Goal: Task Accomplishment & Management: Complete application form

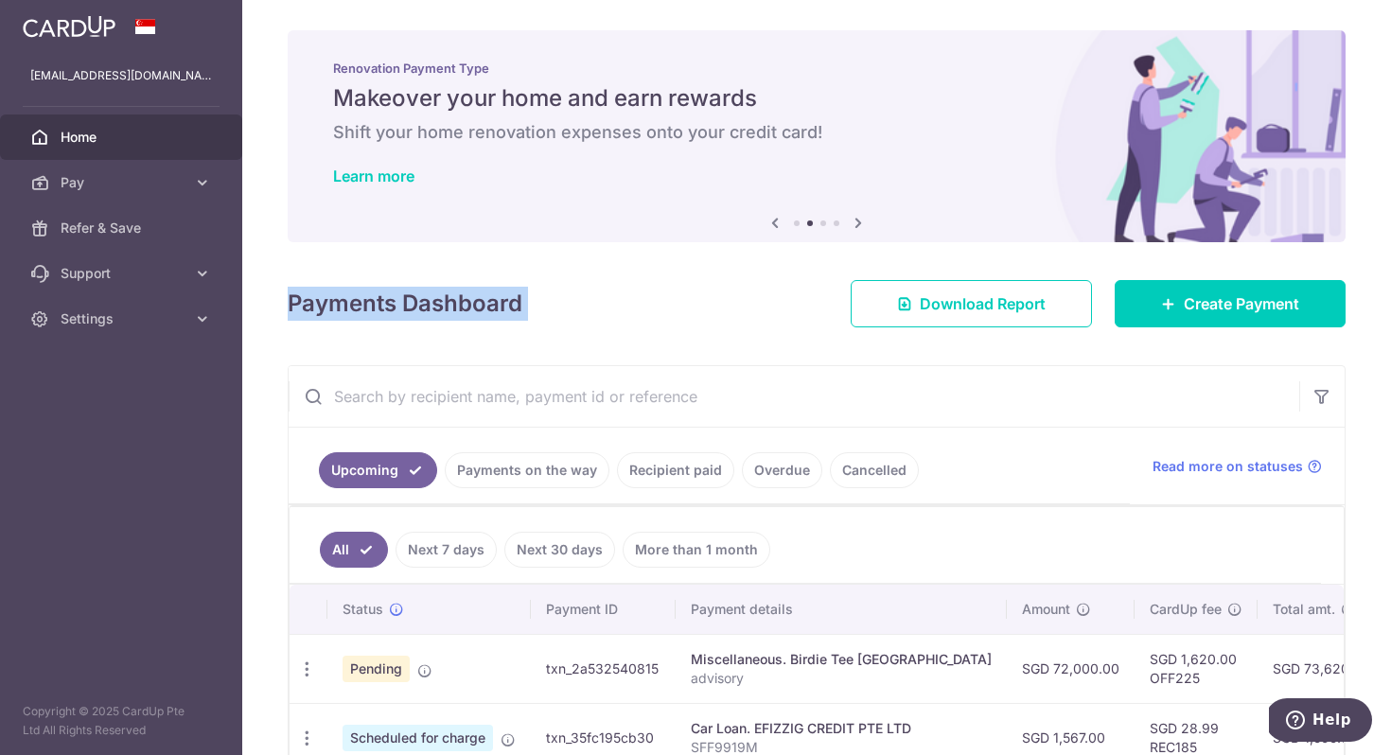
scroll to position [248, 0]
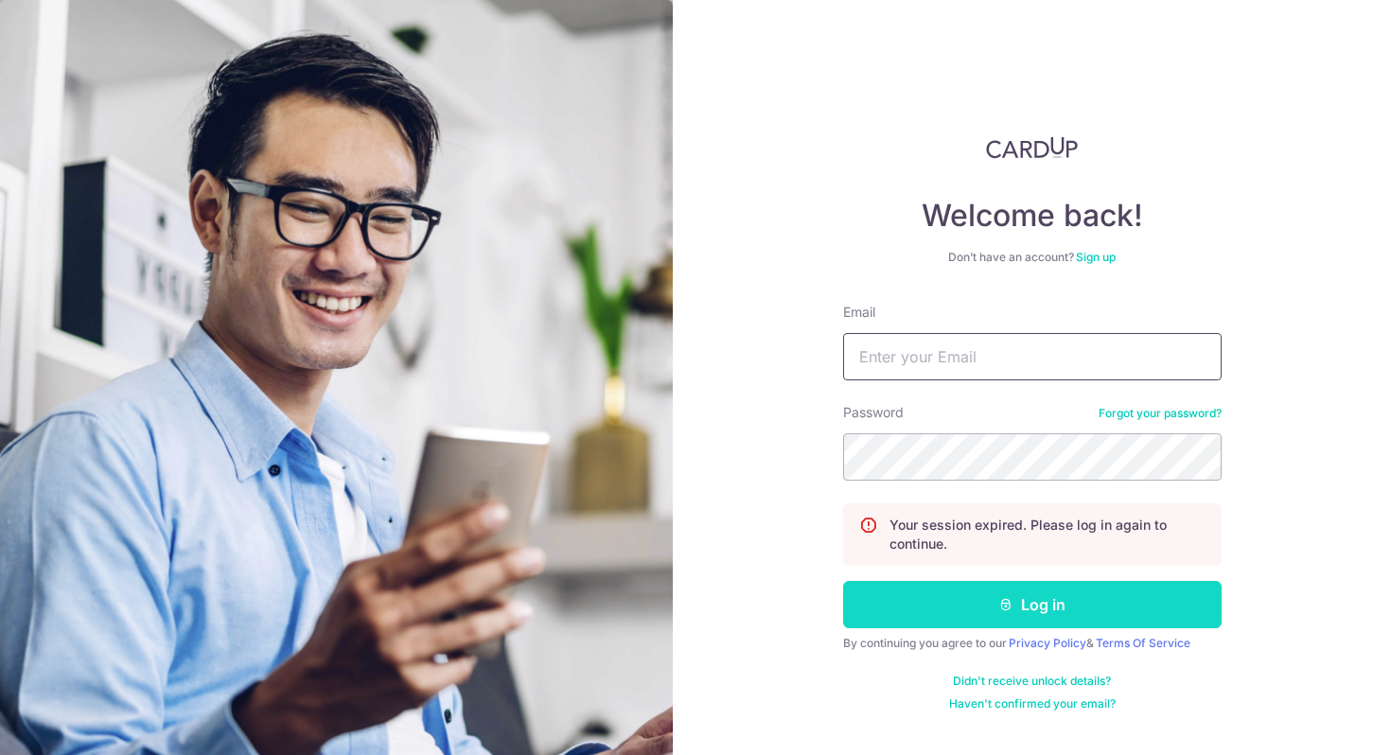
type input "[EMAIL_ADDRESS][DOMAIN_NAME]"
click at [1009, 615] on button "Log in" at bounding box center [1032, 604] width 378 height 47
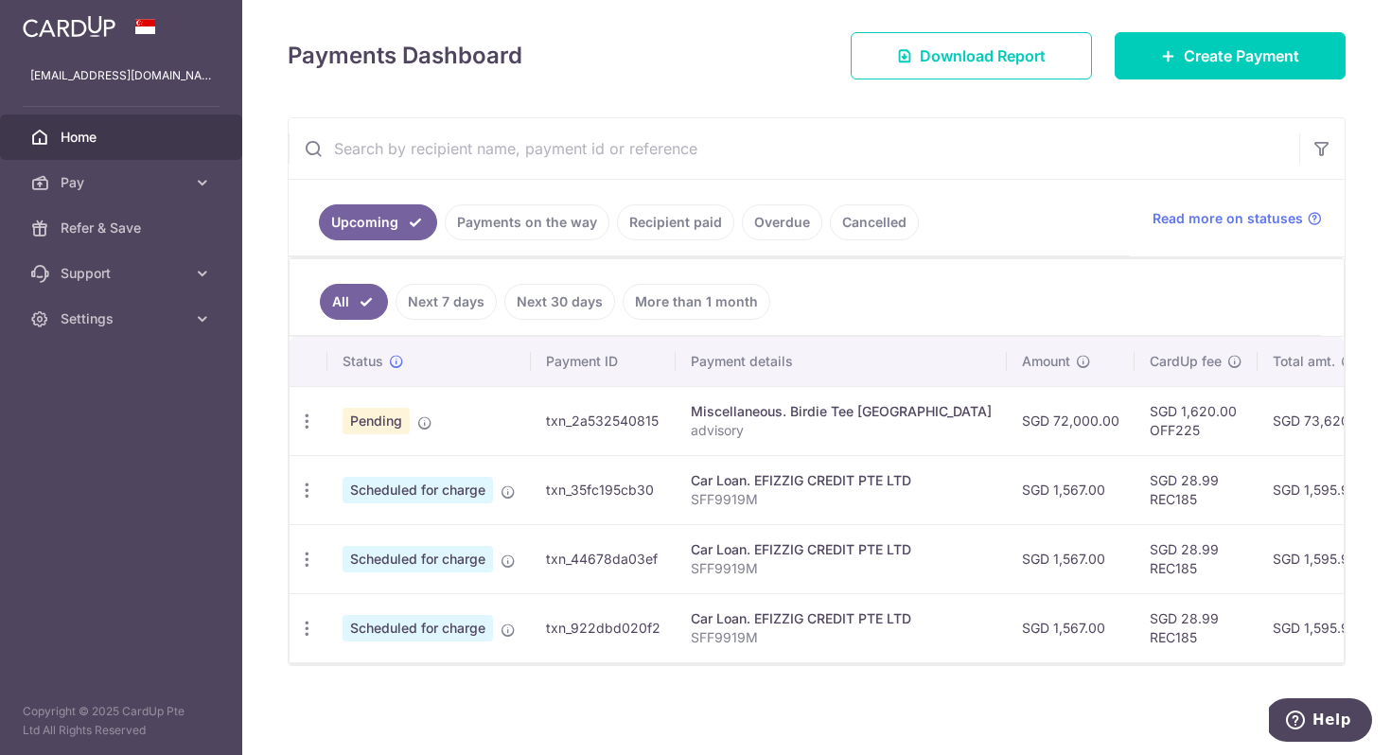
click at [371, 408] on span "Pending" at bounding box center [376, 421] width 67 height 26
click at [377, 415] on span "Pending" at bounding box center [376, 421] width 67 height 26
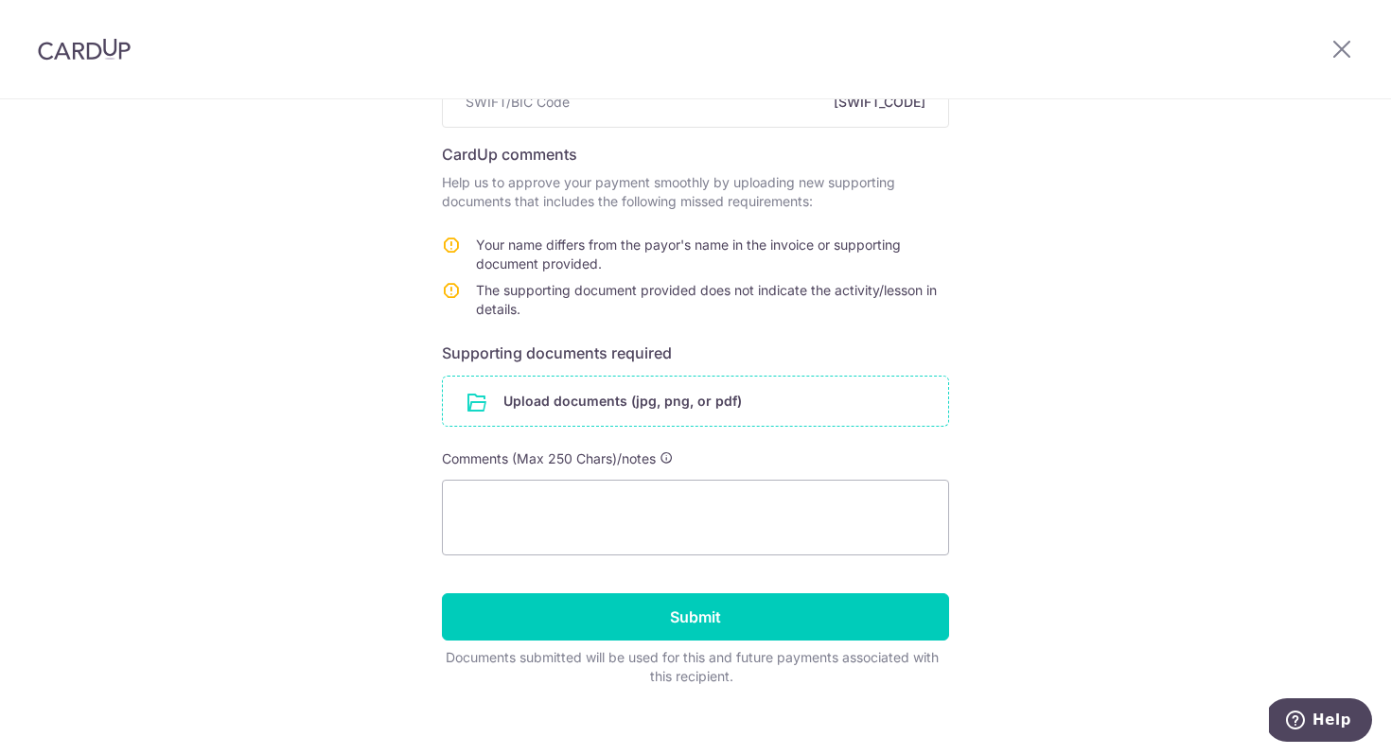
scroll to position [292, 0]
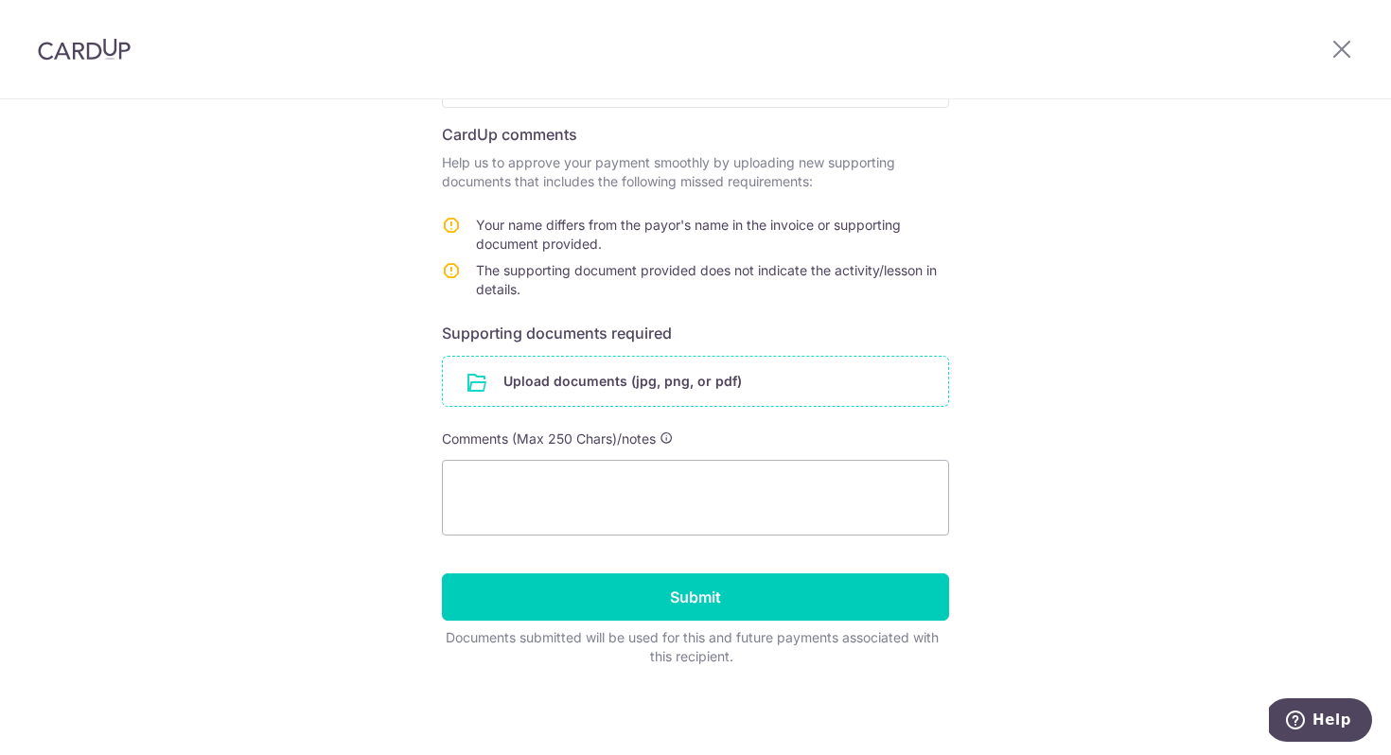
click at [727, 387] on input "file" at bounding box center [695, 381] width 505 height 49
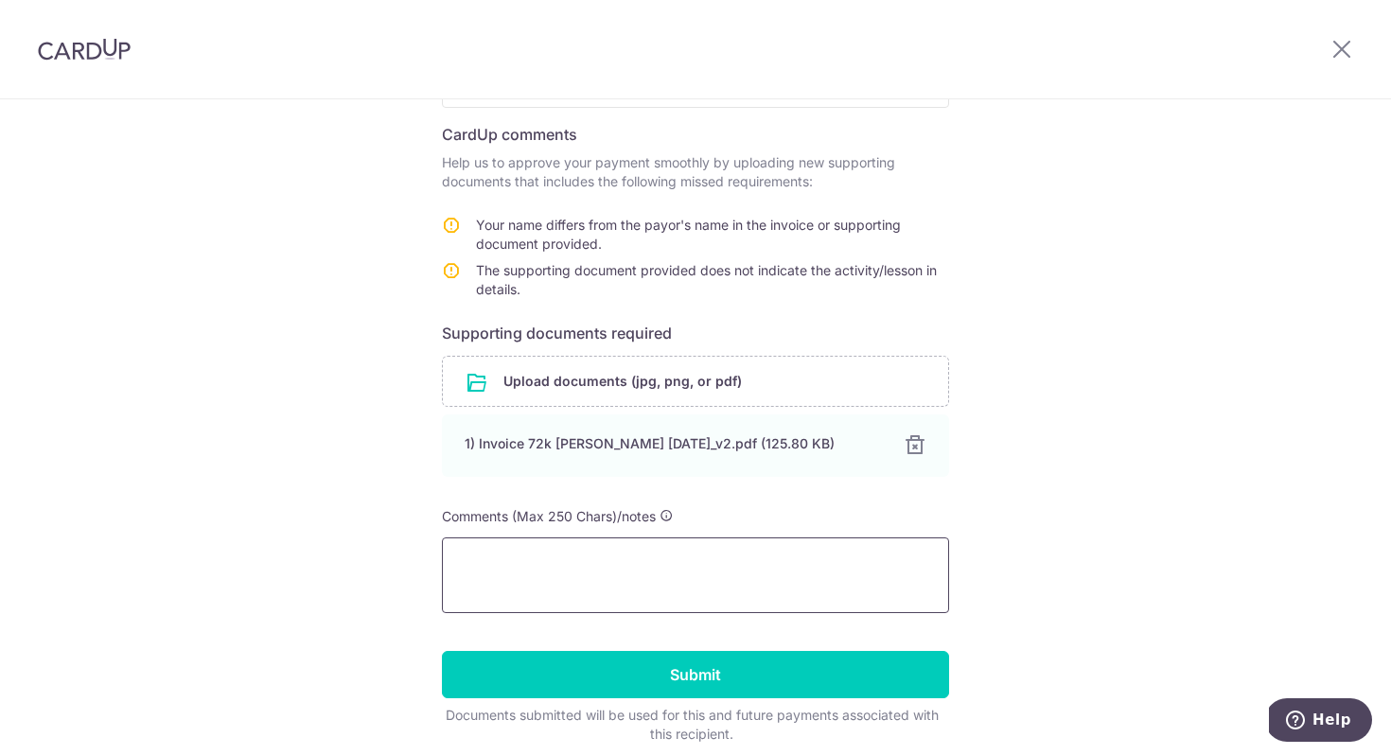
click at [736, 583] on textarea at bounding box center [695, 575] width 507 height 76
click at [555, 586] on textarea "Please refer to the updated invoice attached." at bounding box center [695, 575] width 507 height 76
click at [818, 570] on textarea "Please refer to the updated invoice attached." at bounding box center [695, 575] width 507 height 76
click at [811, 571] on textarea "Please refer to the updated invoice attached" at bounding box center [695, 575] width 507 height 76
click at [607, 557] on textarea "Please refer to the updated invoice attached" at bounding box center [695, 575] width 507 height 76
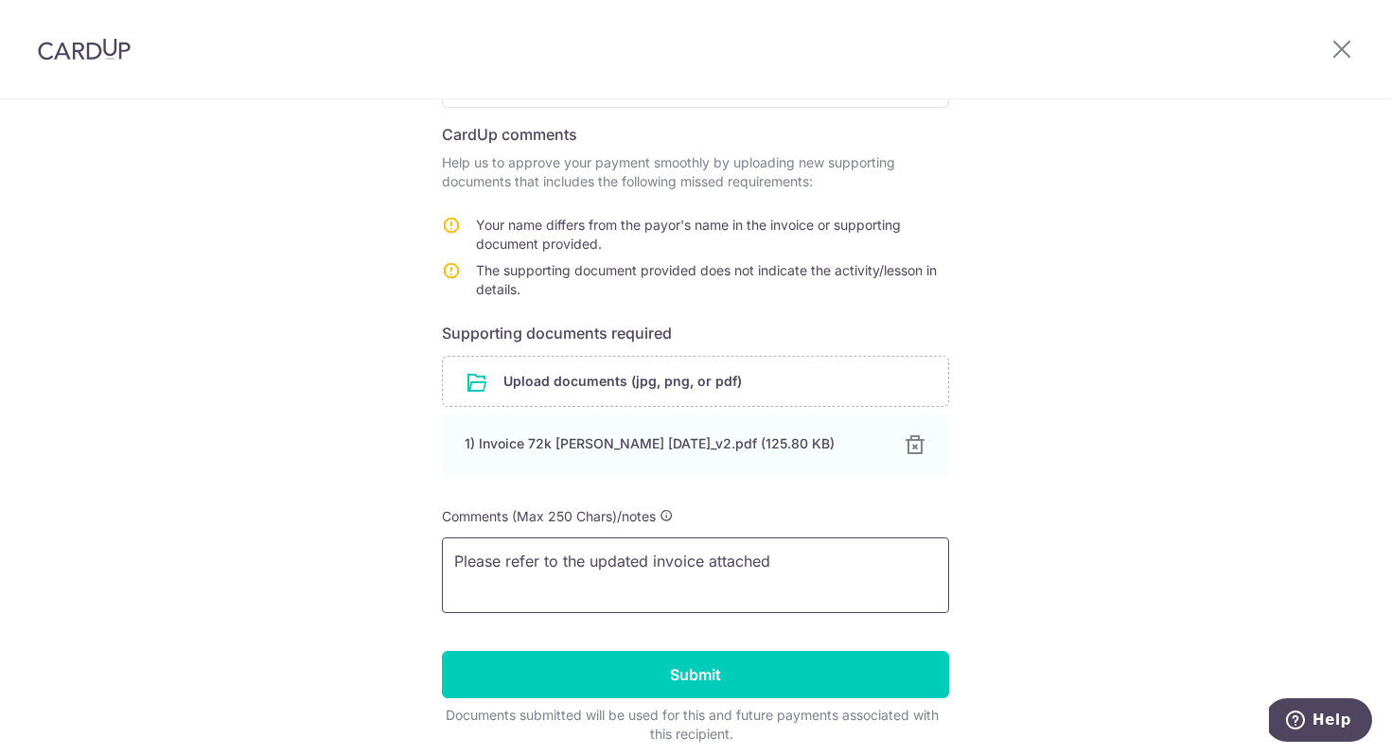
click at [678, 558] on textarea "Please refer to the updated invoice attached" at bounding box center [695, 575] width 507 height 76
click at [815, 564] on textarea "Please refer to the updated invoice attached" at bounding box center [695, 575] width 507 height 76
click at [649, 567] on textarea "Please refer to the updated invoice attached" at bounding box center [695, 575] width 507 height 76
click at [728, 571] on textarea "Please refer to the updated invoice attached" at bounding box center [695, 575] width 507 height 76
click at [799, 561] on textarea "Please refer to the updated invoice attached" at bounding box center [695, 575] width 507 height 76
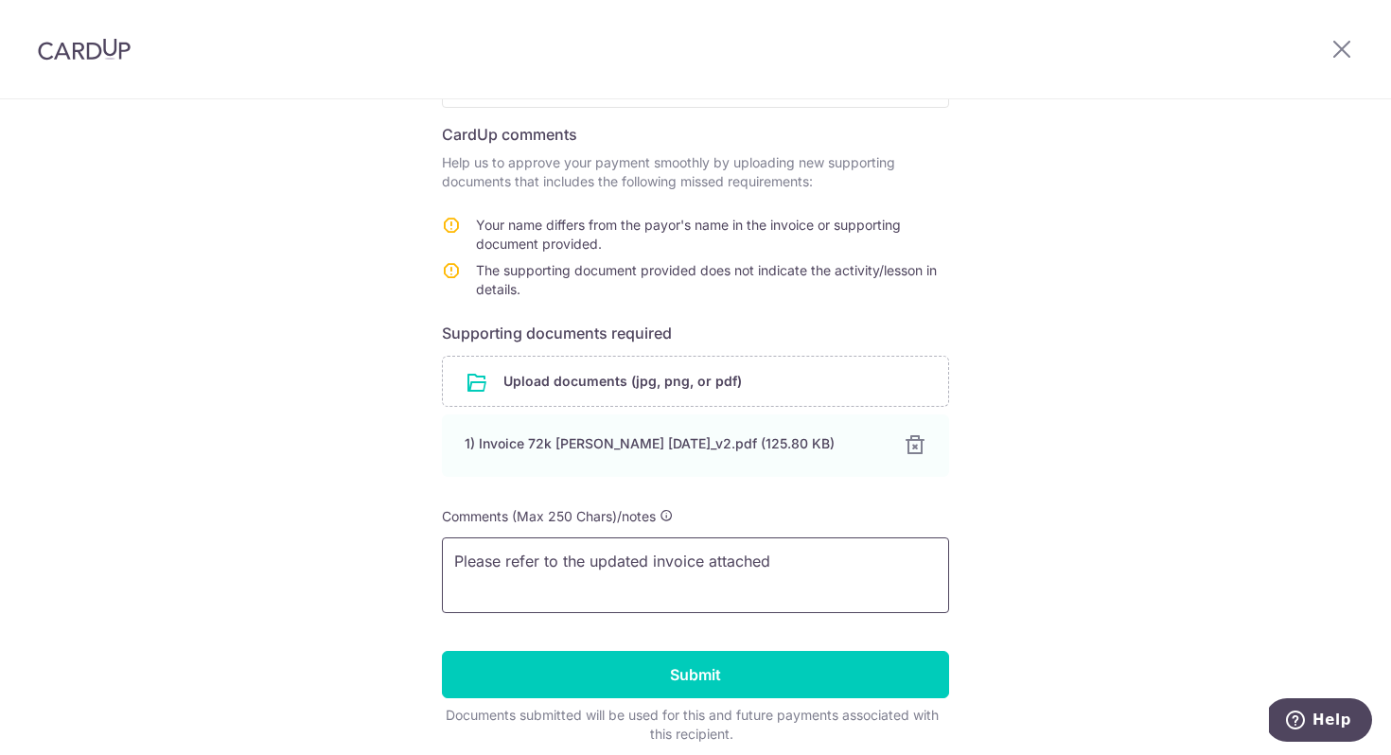
click at [578, 565] on textarea "Please refer to the updated invoice attached" at bounding box center [695, 575] width 507 height 76
click at [766, 562] on textarea "Please refer to the updated invoice attached" at bounding box center [695, 575] width 507 height 76
click at [832, 561] on textarea "Please refer to the updated invoice attached" at bounding box center [695, 575] width 507 height 76
click at [732, 565] on textarea "Please refer to the updated invoice attached" at bounding box center [695, 575] width 507 height 76
click at [837, 551] on textarea "Please refer to the updated invoice attached" at bounding box center [695, 575] width 507 height 76
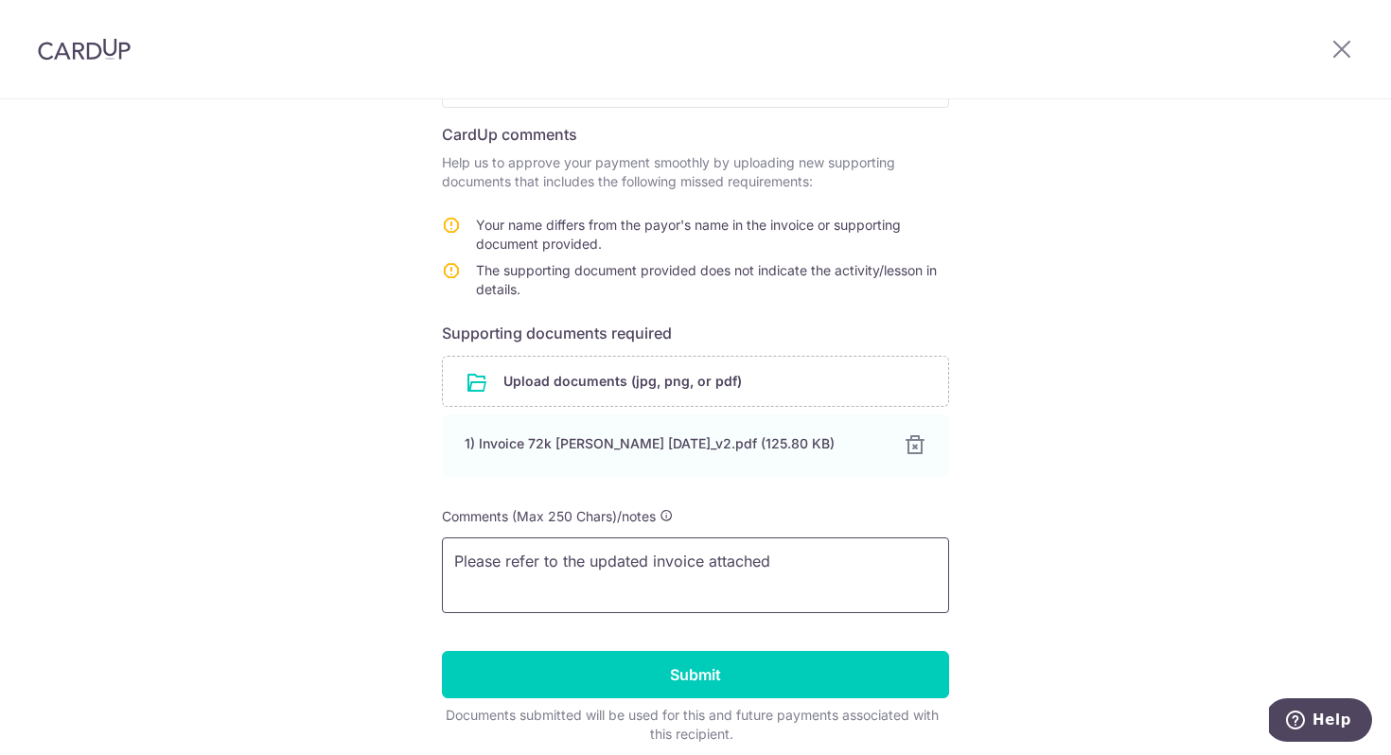
type textarea "Please refer to the updated invoice attached"
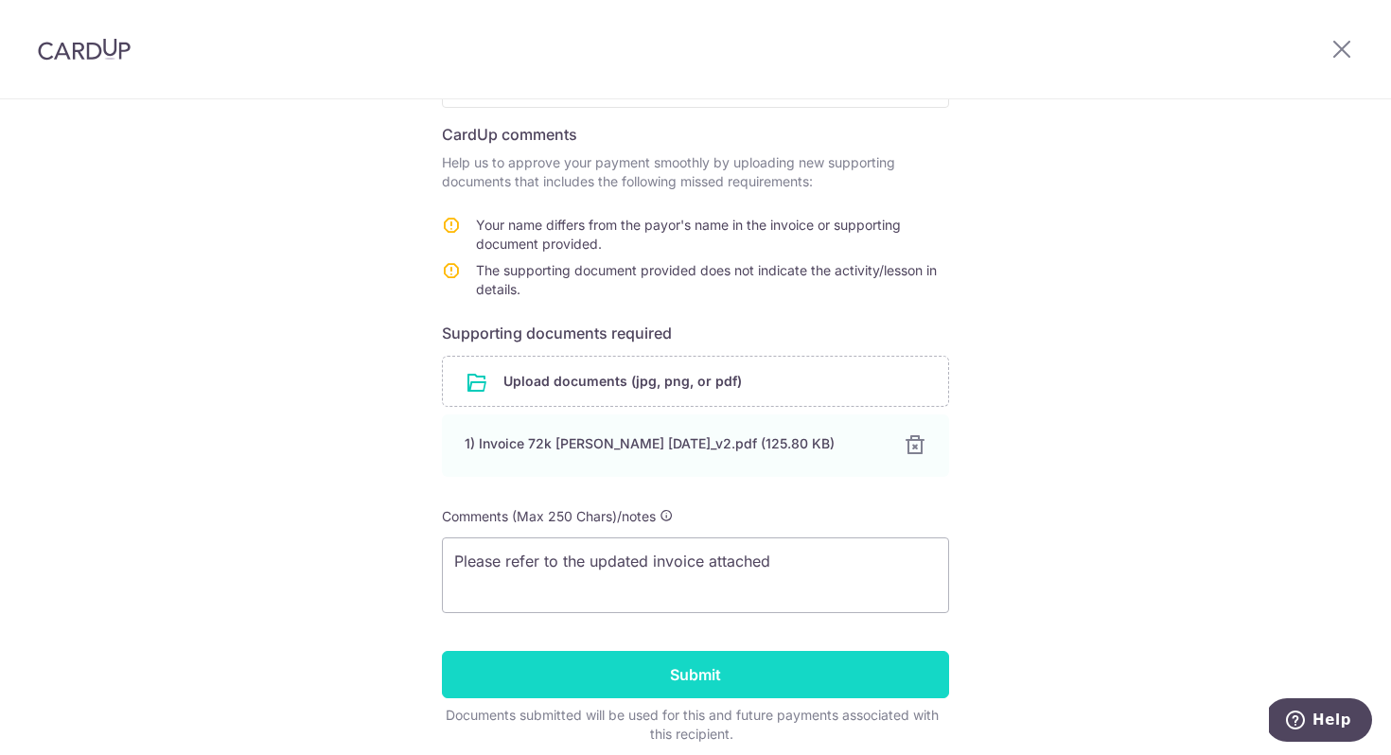
click at [806, 676] on input "Submit" at bounding box center [695, 674] width 507 height 47
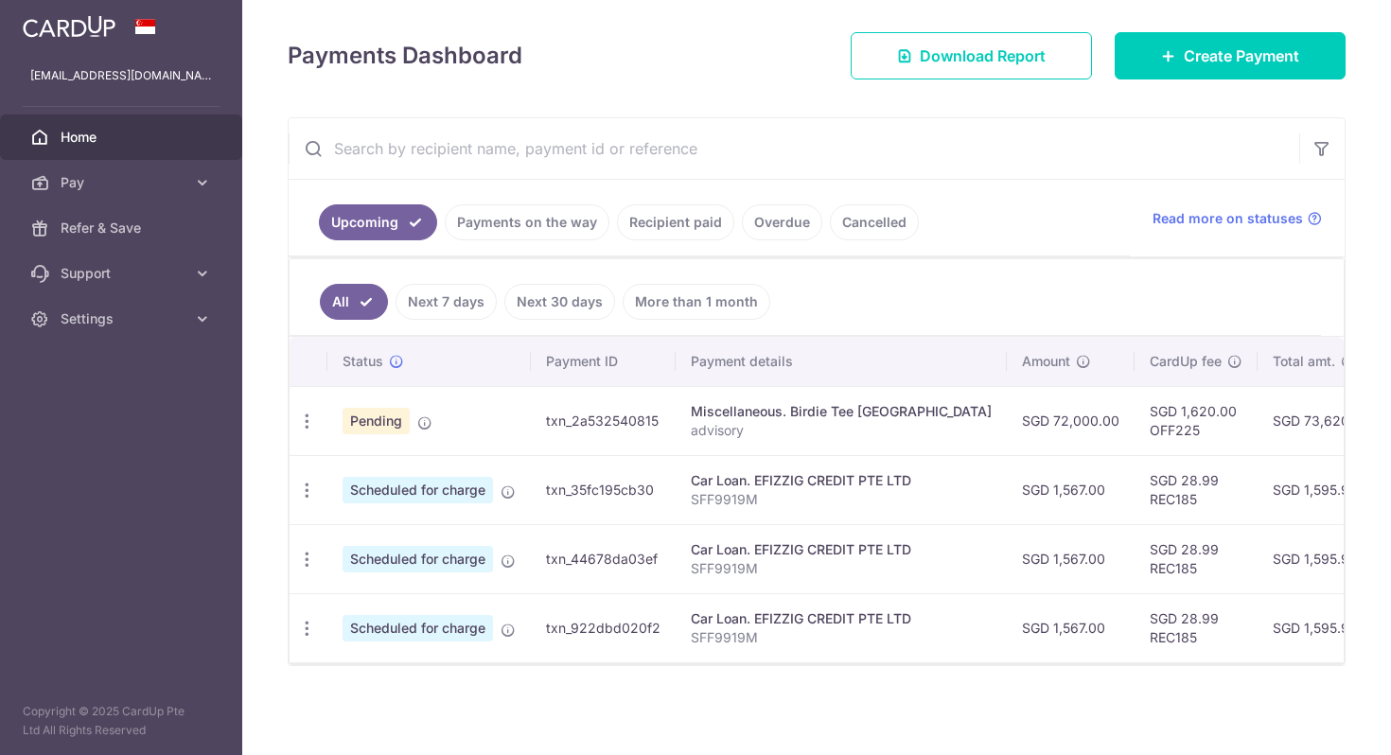
scroll to position [258, 0]
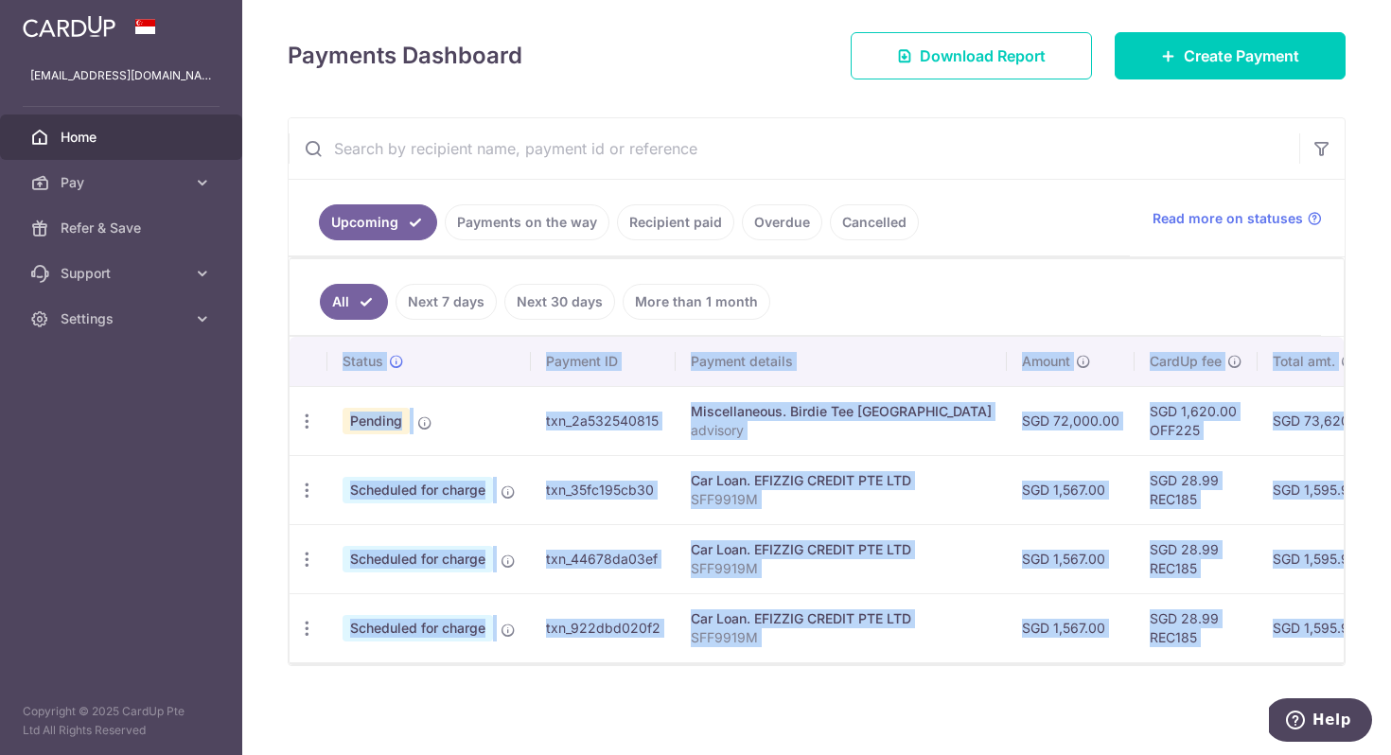
drag, startPoint x: 516, startPoint y: 663, endPoint x: 785, endPoint y: 659, distance: 269.7
click at [785, 659] on div "Status Payment ID Payment details Amount CardUp fee Total amt. Charge date Due …" at bounding box center [817, 500] width 1054 height 327
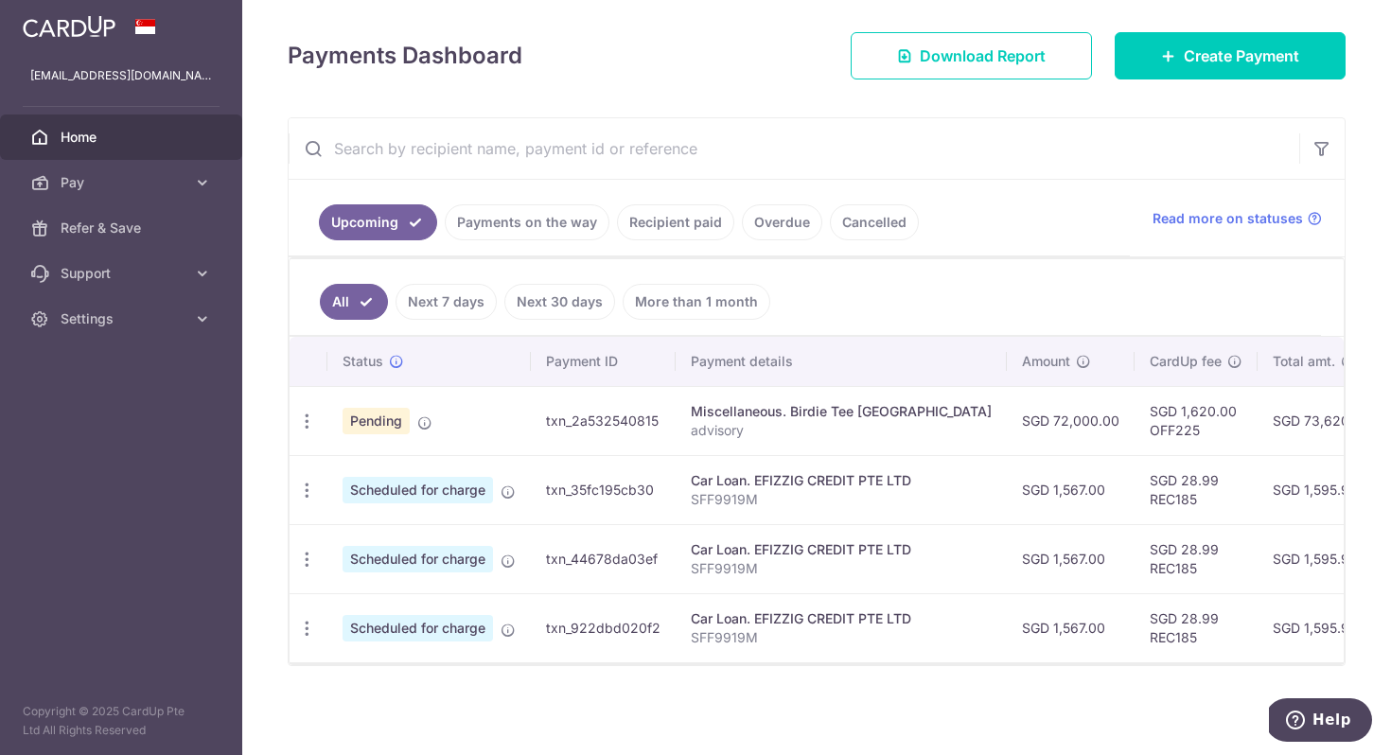
click at [544, 214] on link "Payments on the way" at bounding box center [527, 222] width 165 height 36
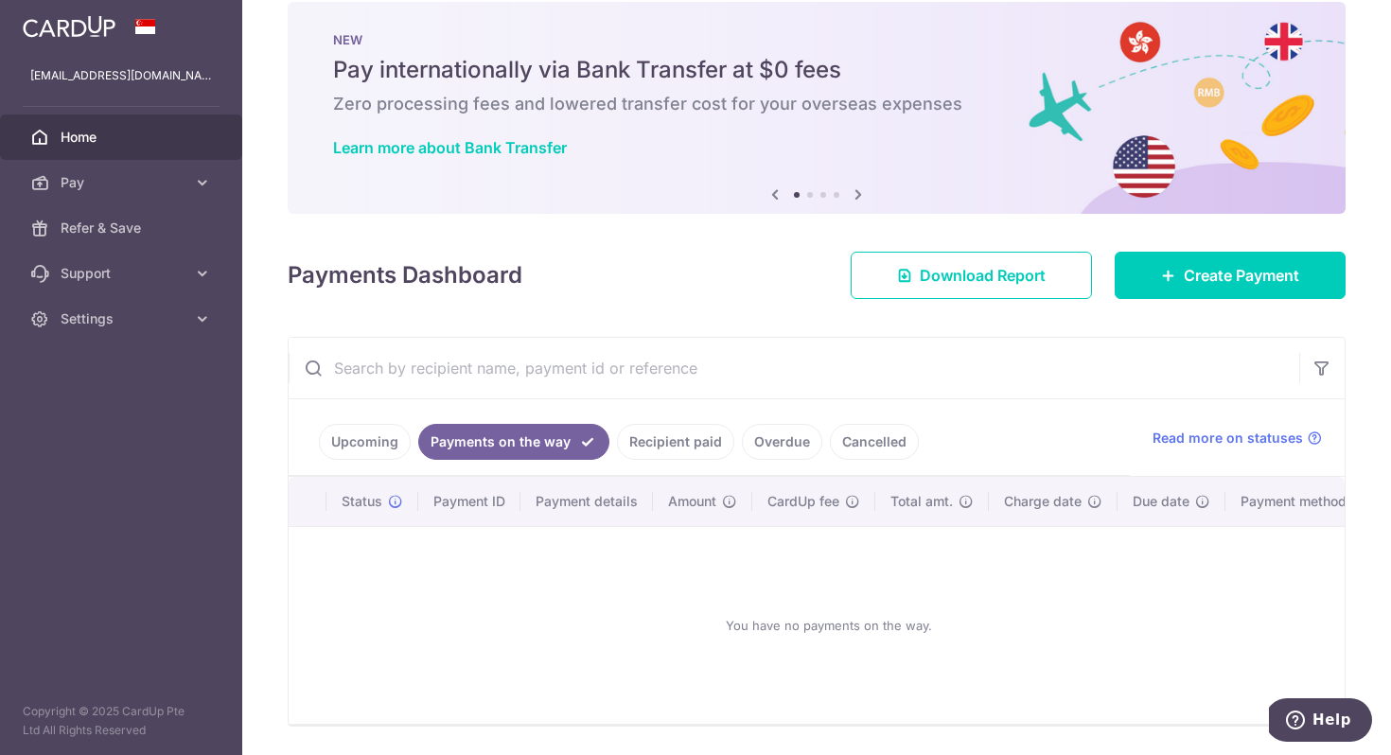
scroll to position [99, 0]
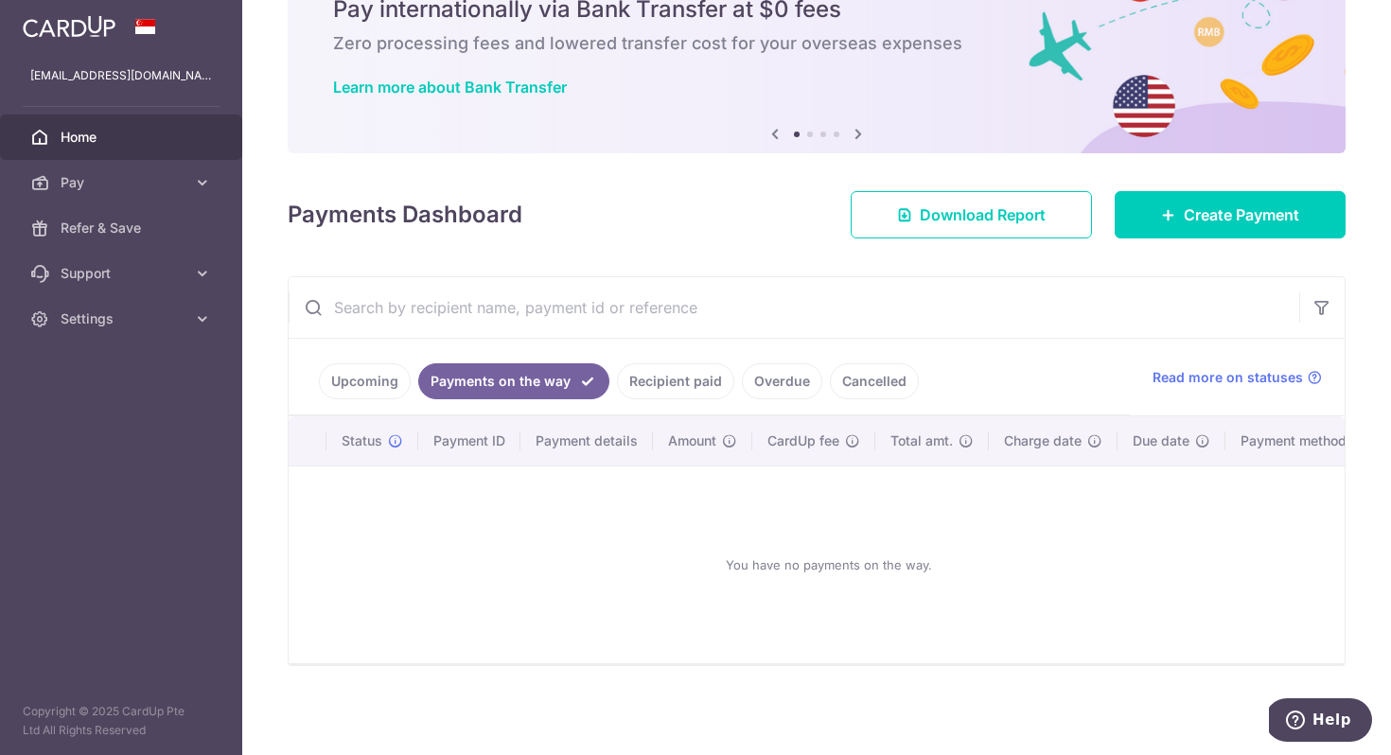
click at [369, 369] on link "Upcoming" at bounding box center [365, 381] width 92 height 36
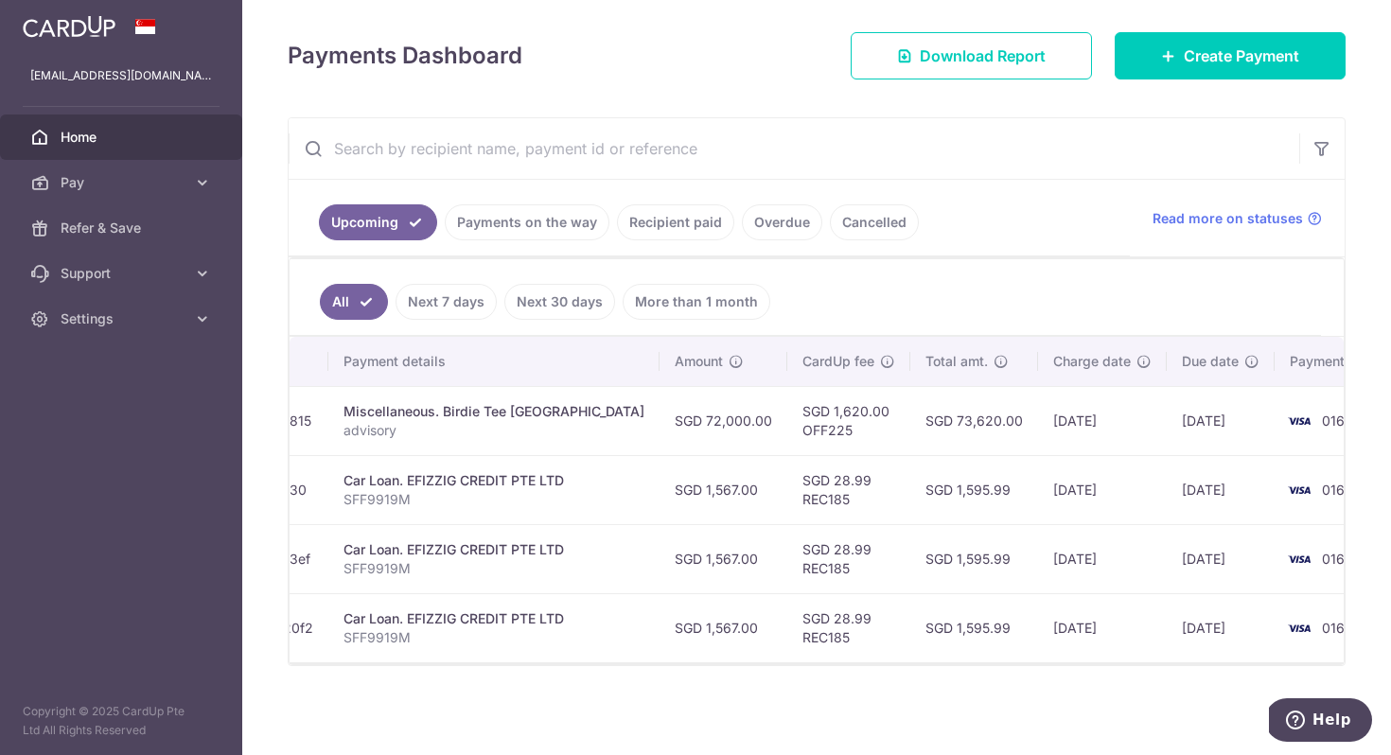
scroll to position [0, 0]
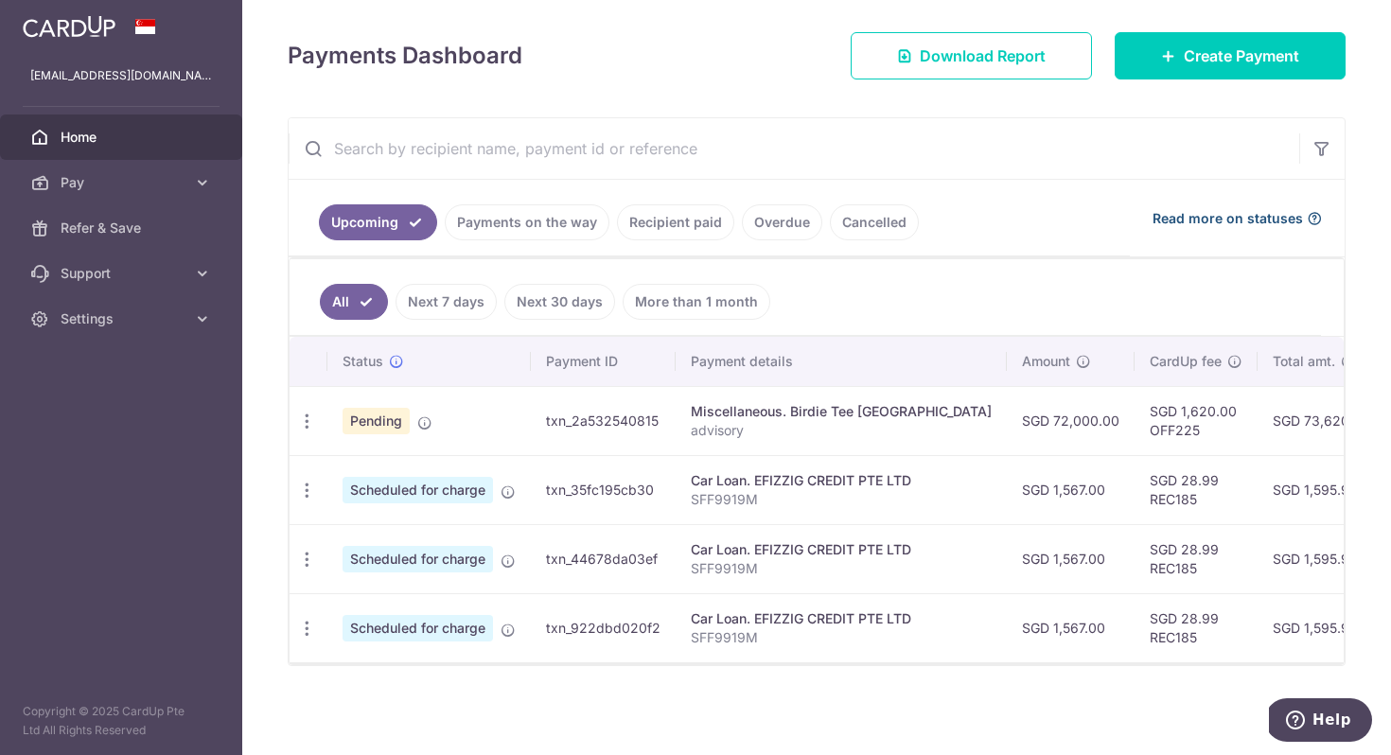
click at [1170, 209] on span "Read more on statuses" at bounding box center [1228, 218] width 150 height 19
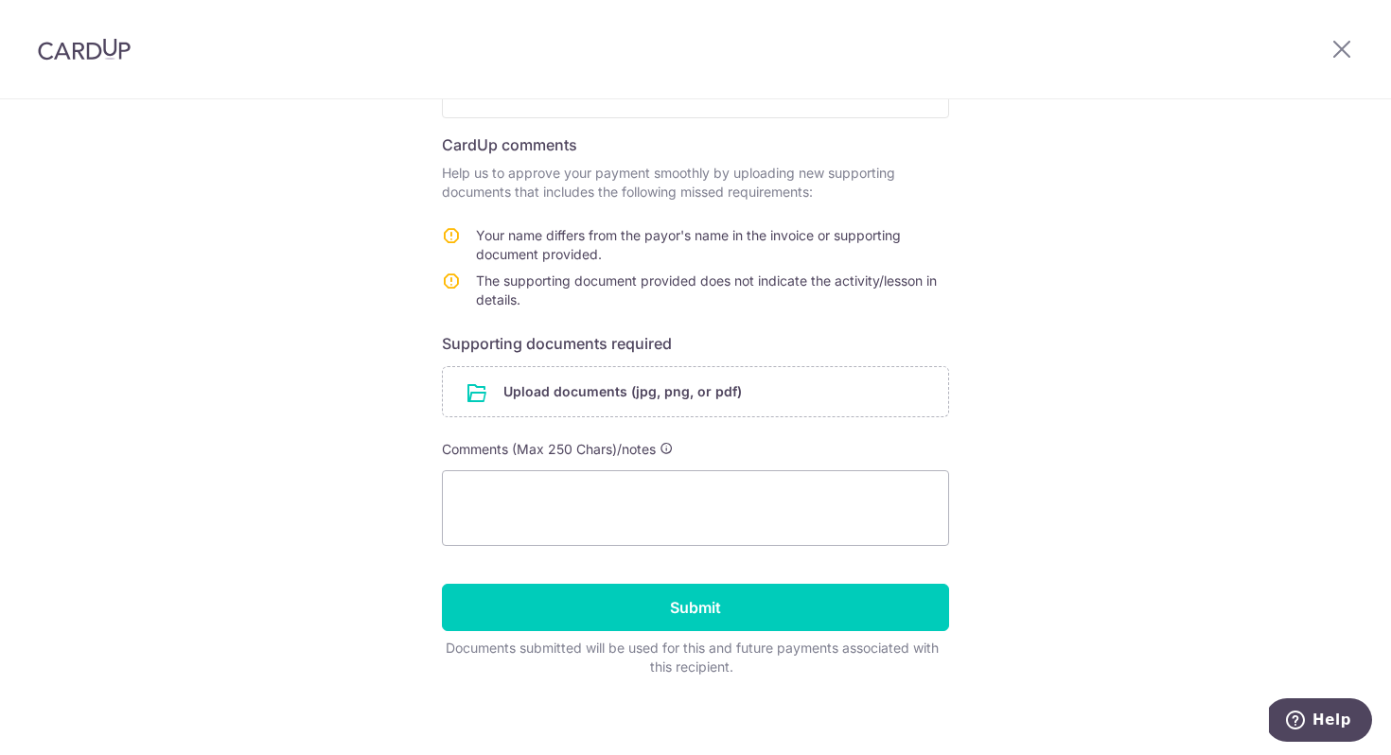
scroll to position [292, 0]
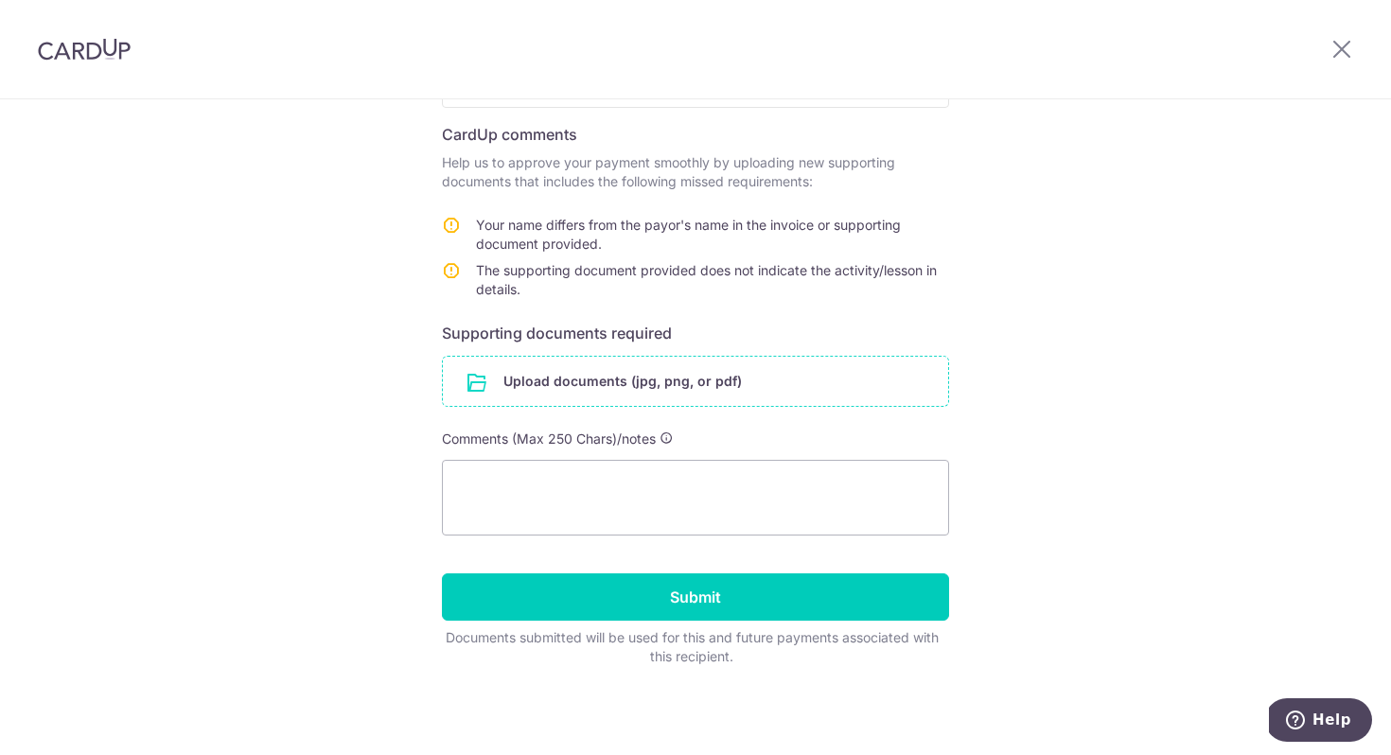
click at [605, 399] on input "file" at bounding box center [695, 381] width 505 height 49
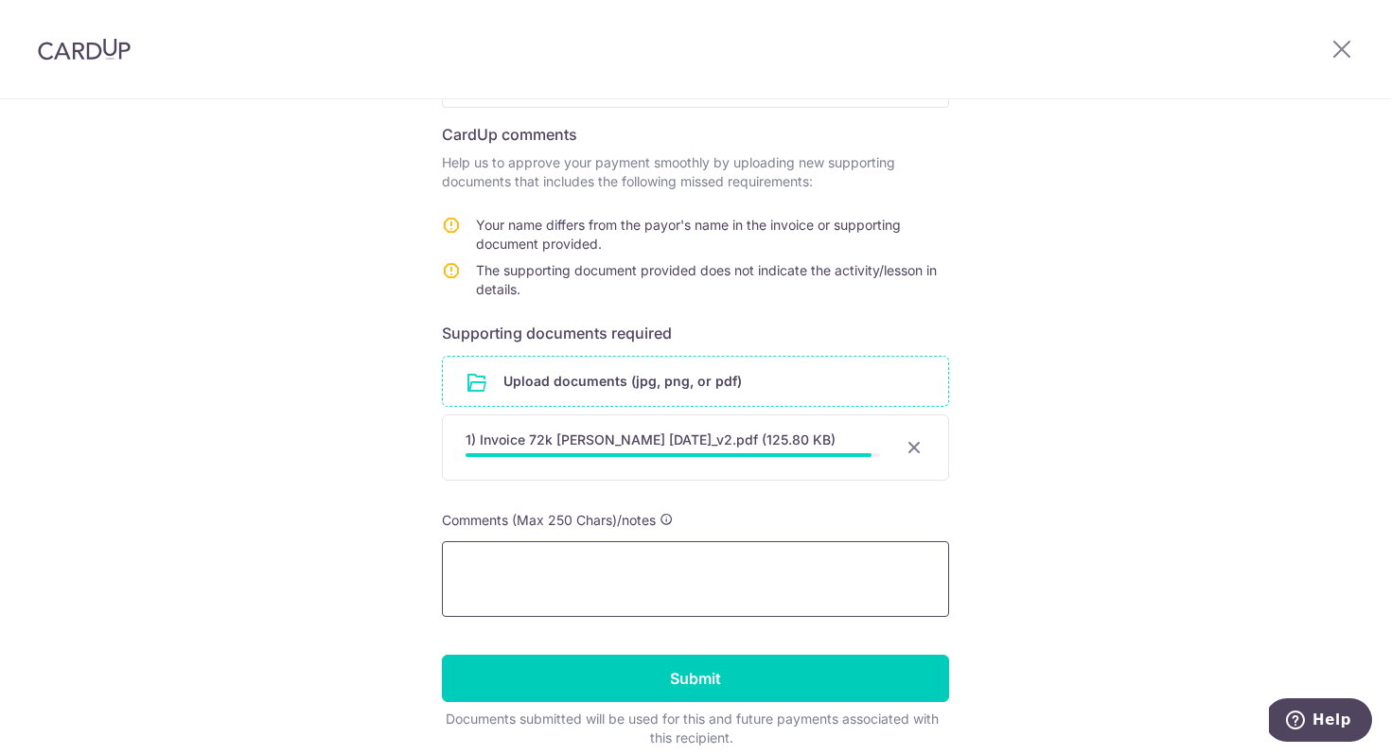
click at [659, 588] on textarea at bounding box center [695, 579] width 507 height 76
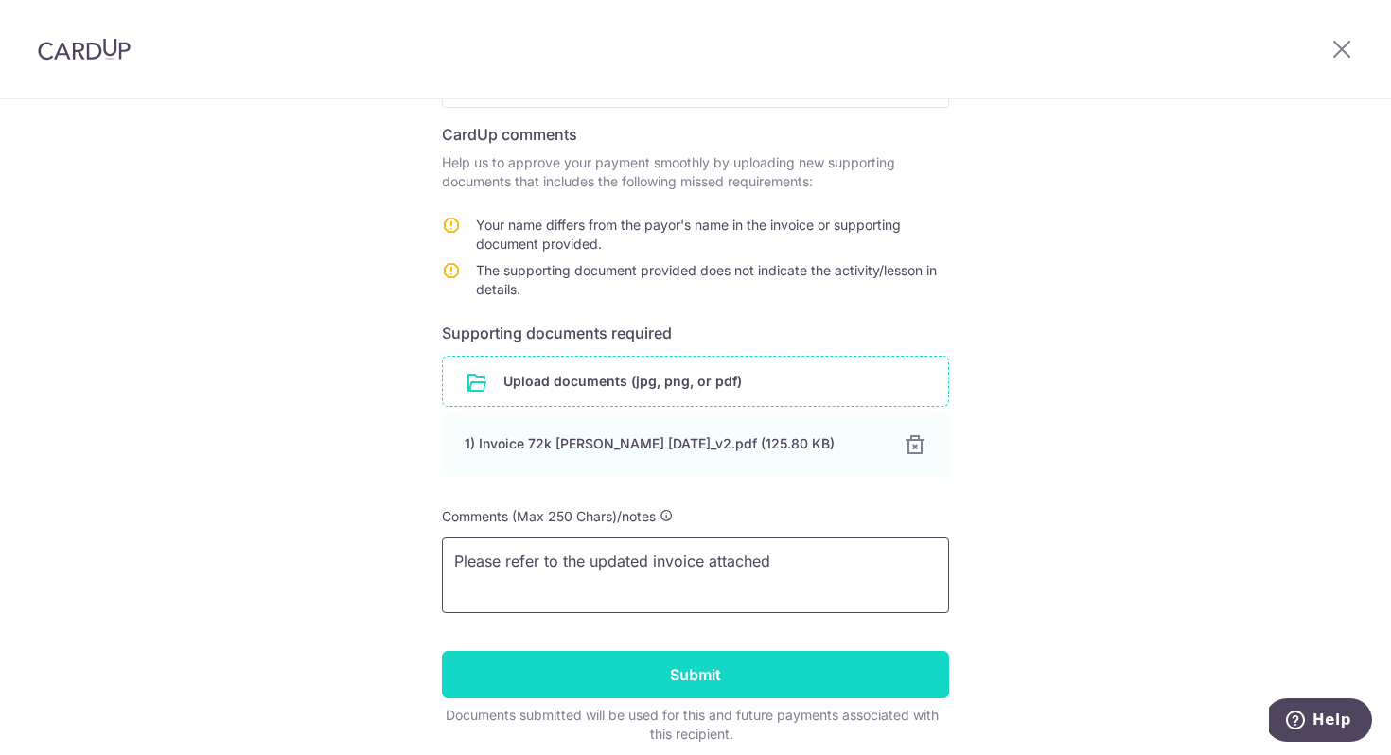
scroll to position [296, 0]
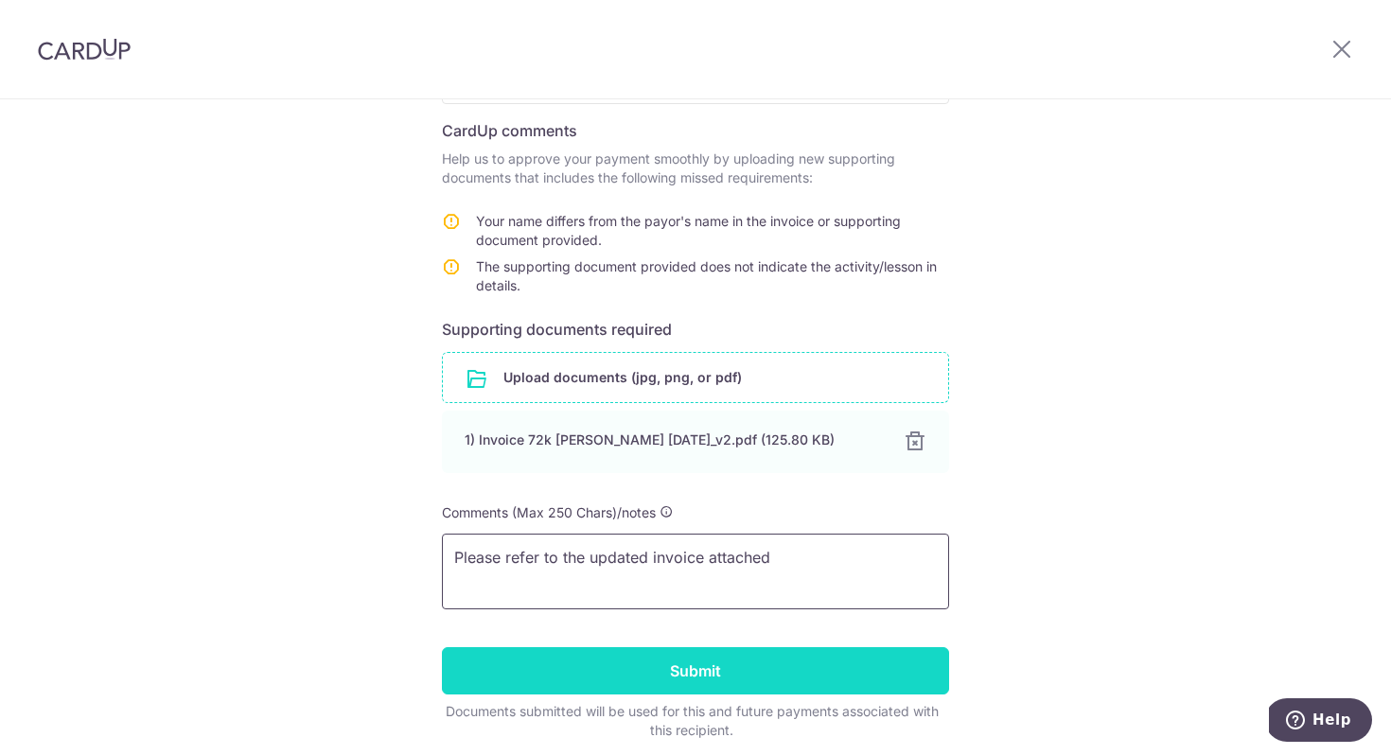
type textarea "Please refer to the updated invoice attached"
click at [710, 671] on input "Submit" at bounding box center [695, 670] width 507 height 47
